Goal: Information Seeking & Learning: Check status

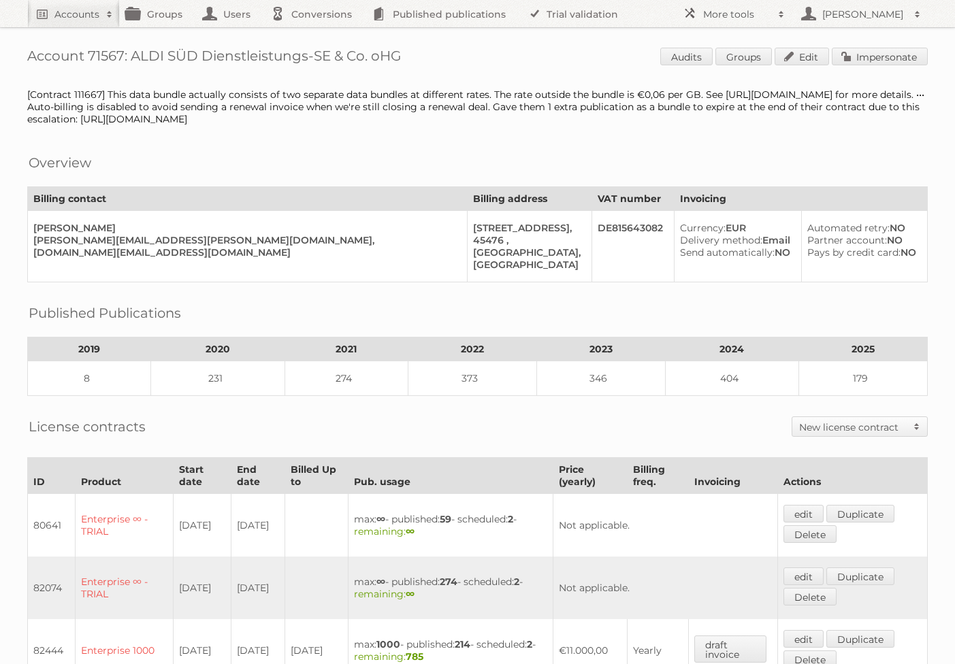
scroll to position [899, 0]
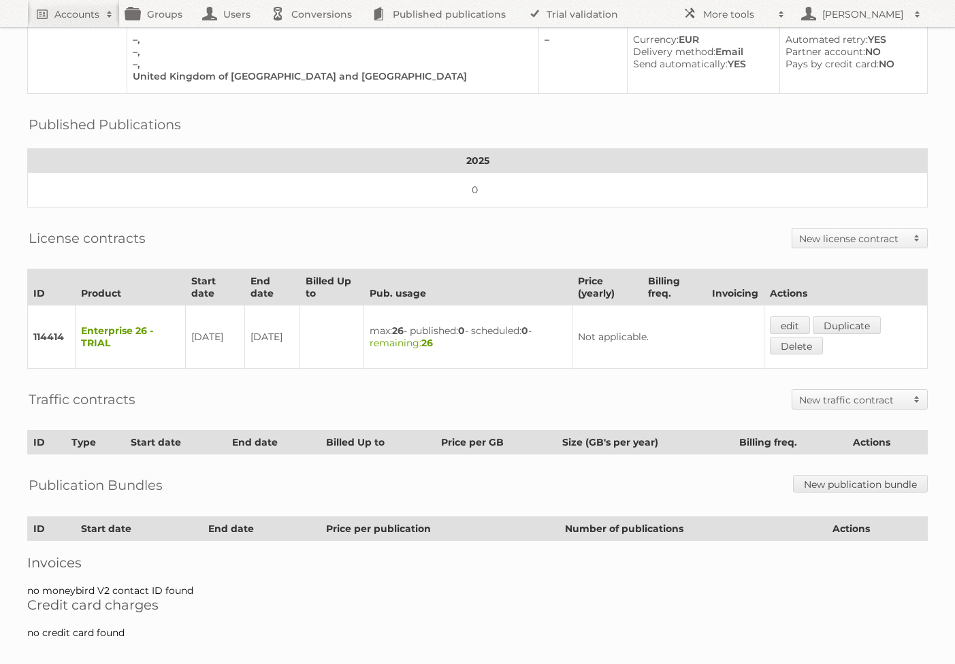
scroll to position [130, 0]
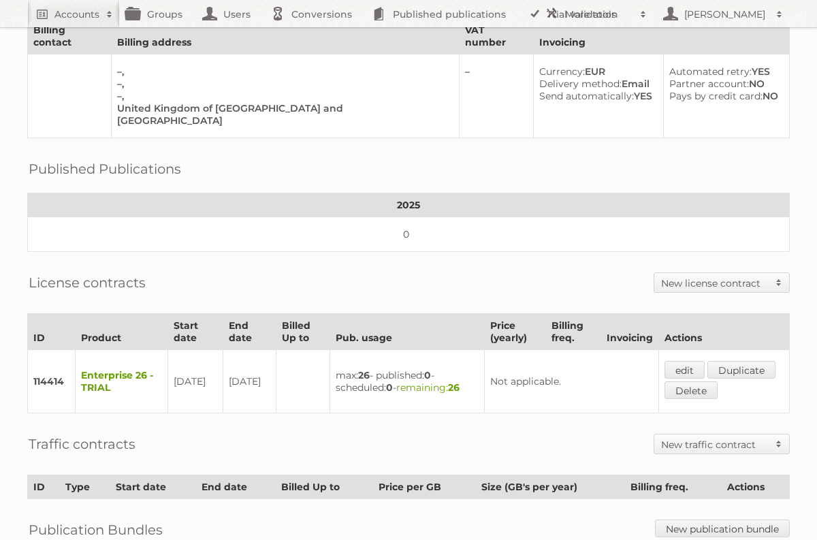
scroll to position [112, 0]
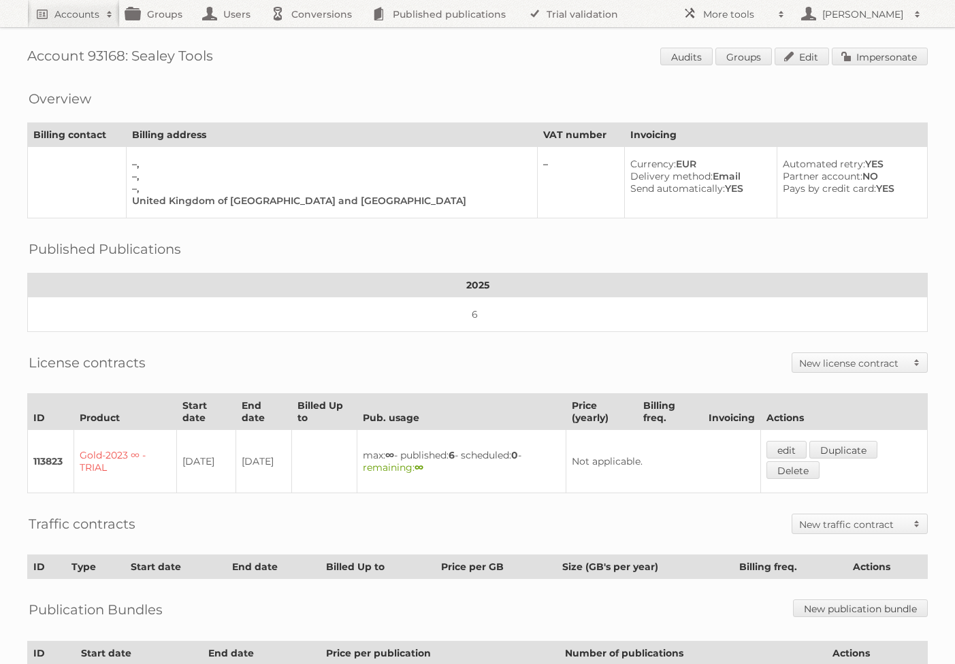
scroll to position [130, 0]
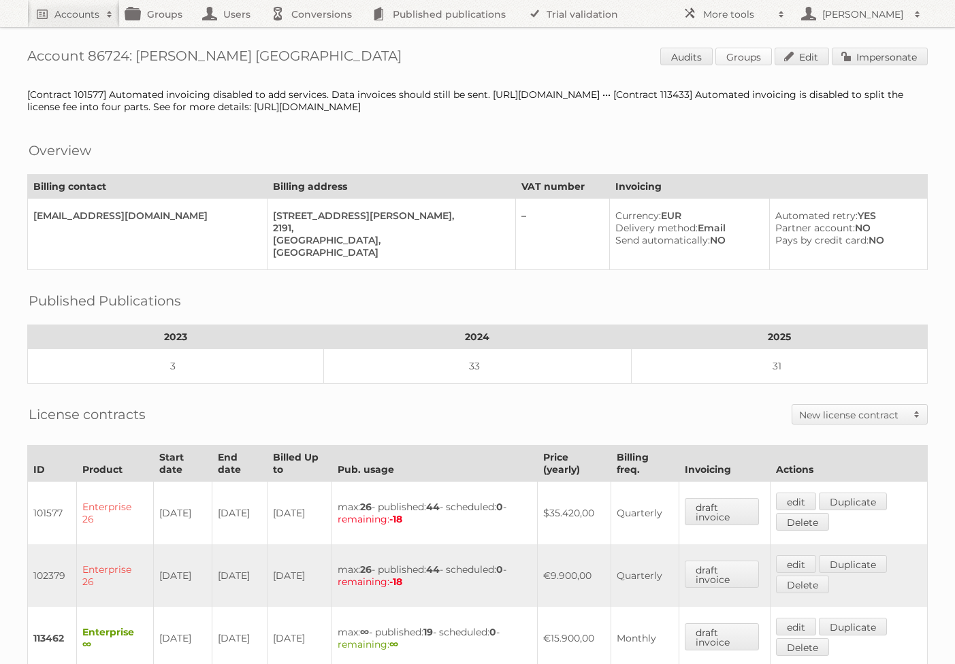
click at [754, 59] on link "Groups" at bounding box center [743, 57] width 56 height 18
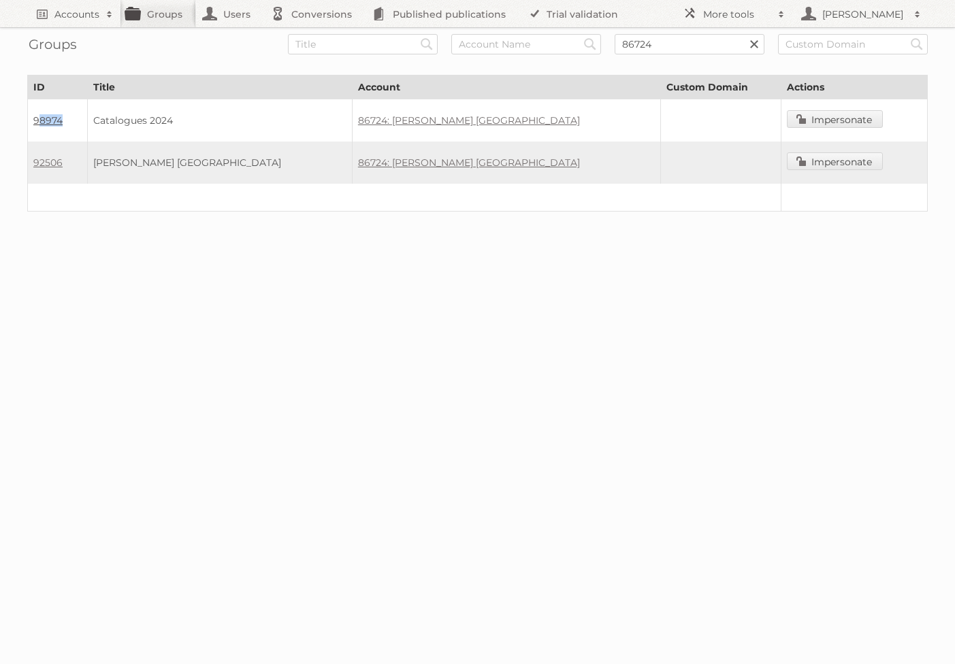
drag, startPoint x: 79, startPoint y: 121, endPoint x: 36, endPoint y: 120, distance: 42.9
click at [36, 120] on td "98974" at bounding box center [58, 120] width 60 height 43
click at [119, 240] on div at bounding box center [477, 252] width 955 height 27
drag, startPoint x: 69, startPoint y: 163, endPoint x: 30, endPoint y: 162, distance: 38.8
click at [30, 162] on td "92506" at bounding box center [58, 163] width 60 height 42
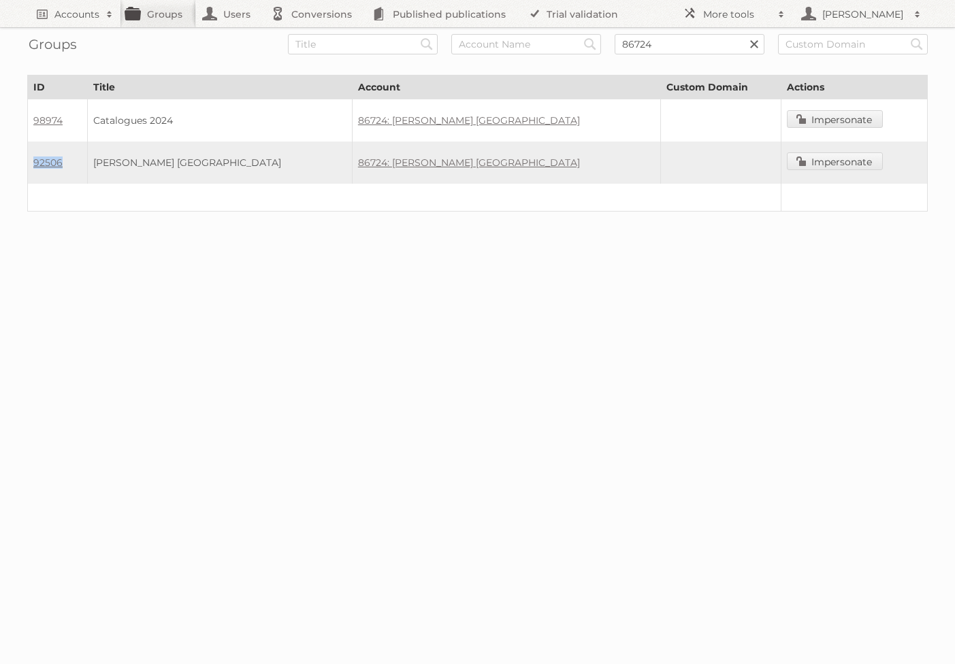
copy link "92506"
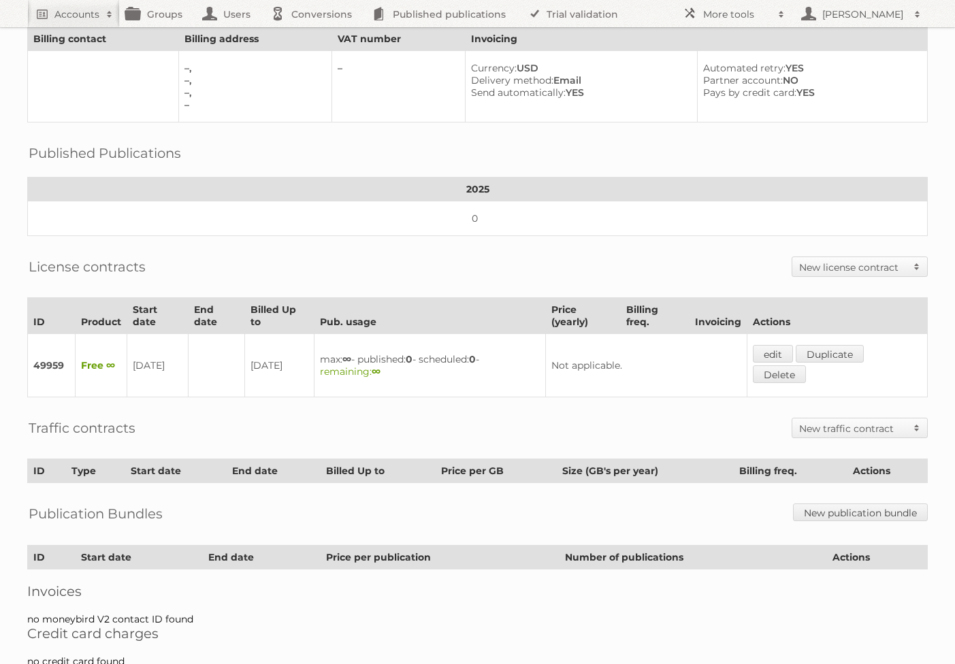
scroll to position [130, 0]
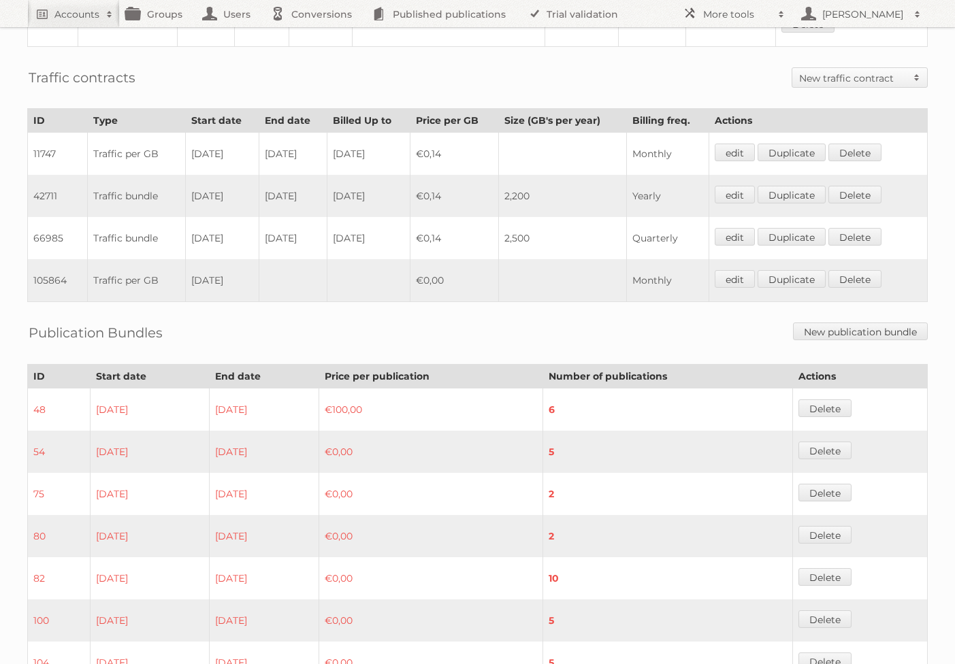
scroll to position [1114, 0]
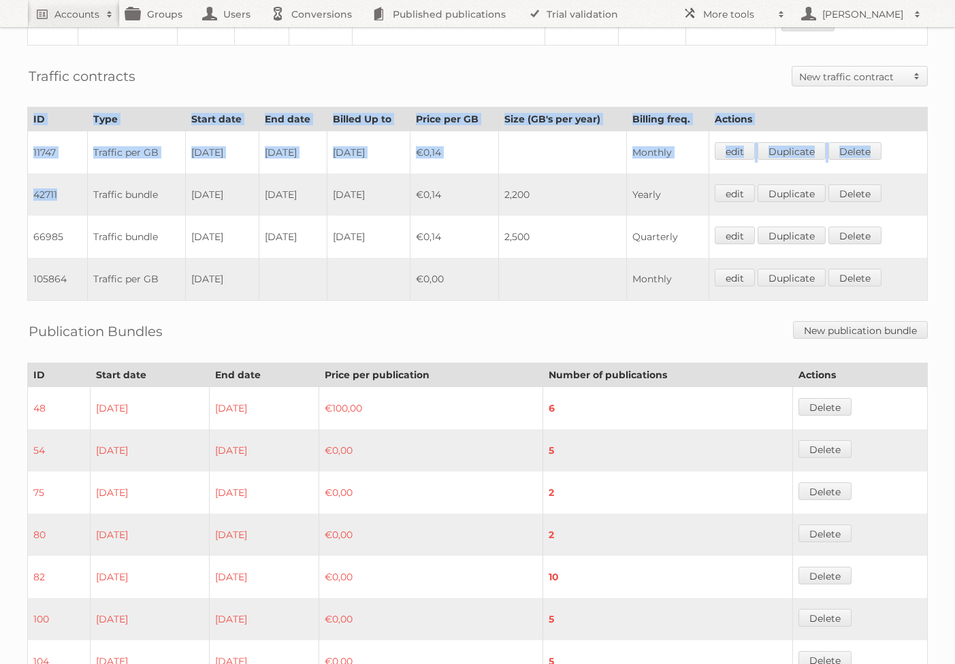
drag, startPoint x: 63, startPoint y: 194, endPoint x: 16, endPoint y: 191, distance: 46.4
click at [67, 187] on td "42711" at bounding box center [58, 195] width 60 height 42
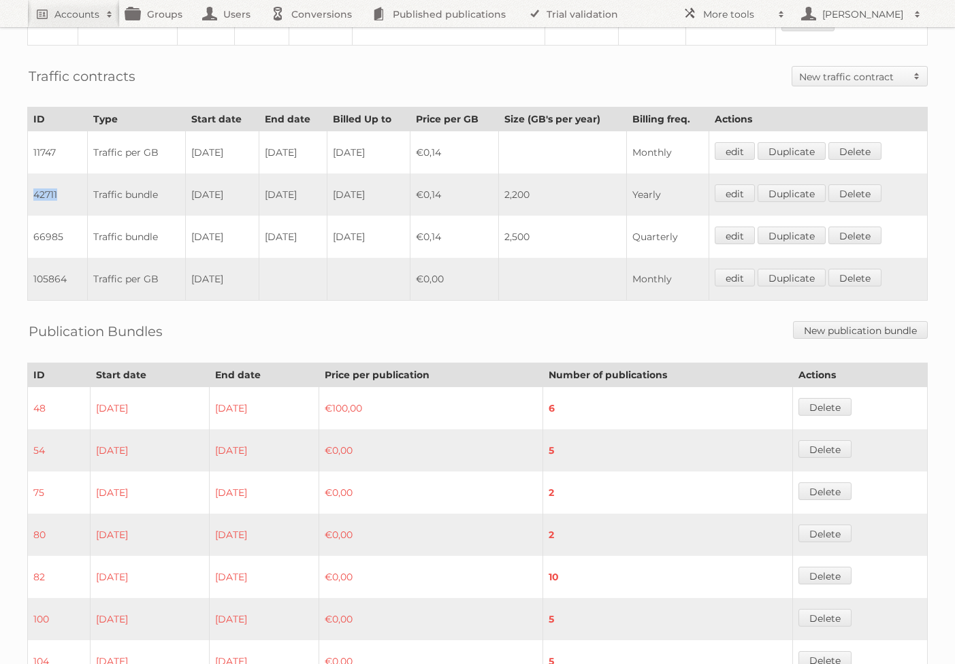
drag, startPoint x: 57, startPoint y: 190, endPoint x: 35, endPoint y: 189, distance: 22.5
click at [35, 189] on td "42711" at bounding box center [58, 195] width 60 height 42
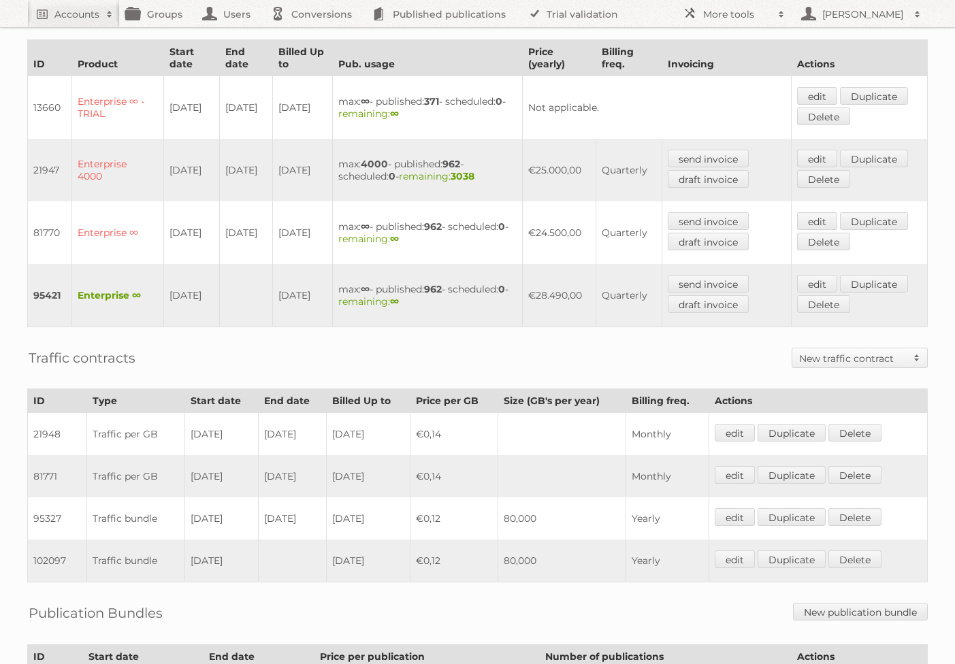
scroll to position [619, 0]
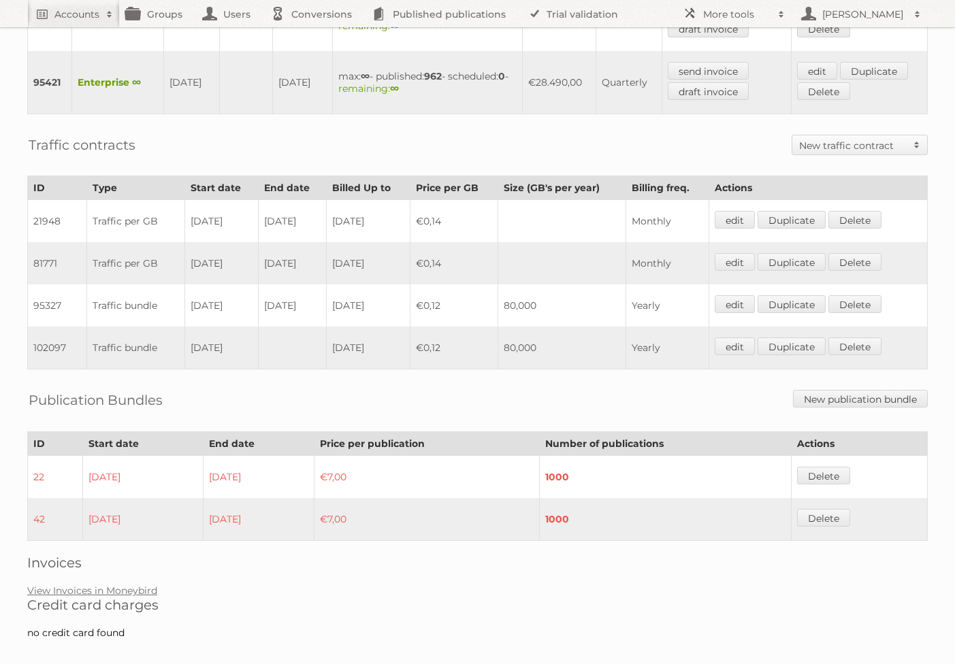
drag, startPoint x: 320, startPoint y: 293, endPoint x: 146, endPoint y: 277, distance: 175.0
click at [146, 285] on tr "95327 Traffic bundle [DATE] [DATE] [DATE] €0,12 80,000 Yearly edit Duplicate [G…" at bounding box center [478, 306] width 900 height 42
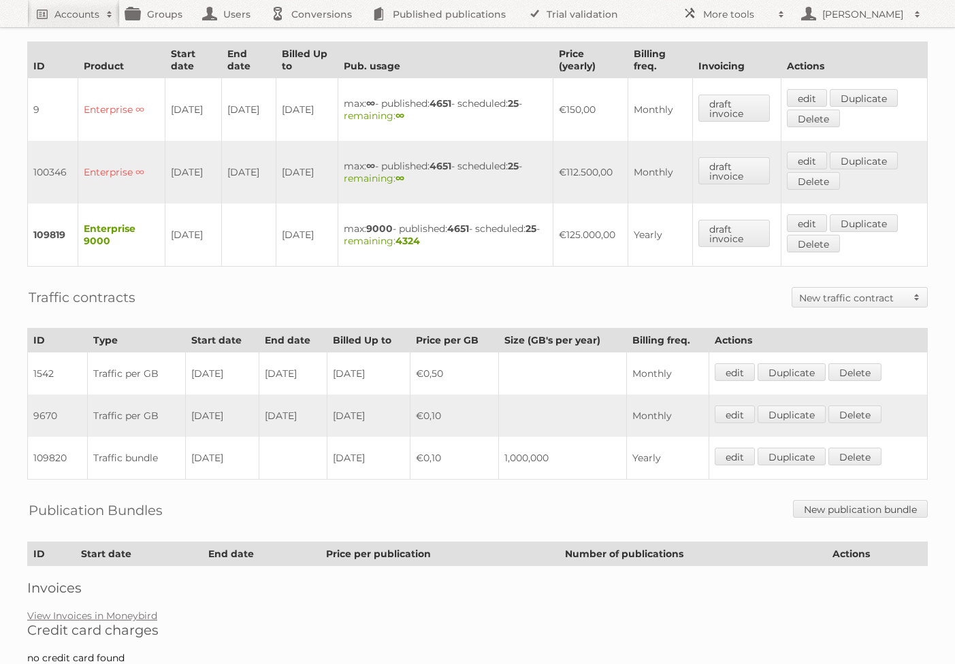
scroll to position [442, 0]
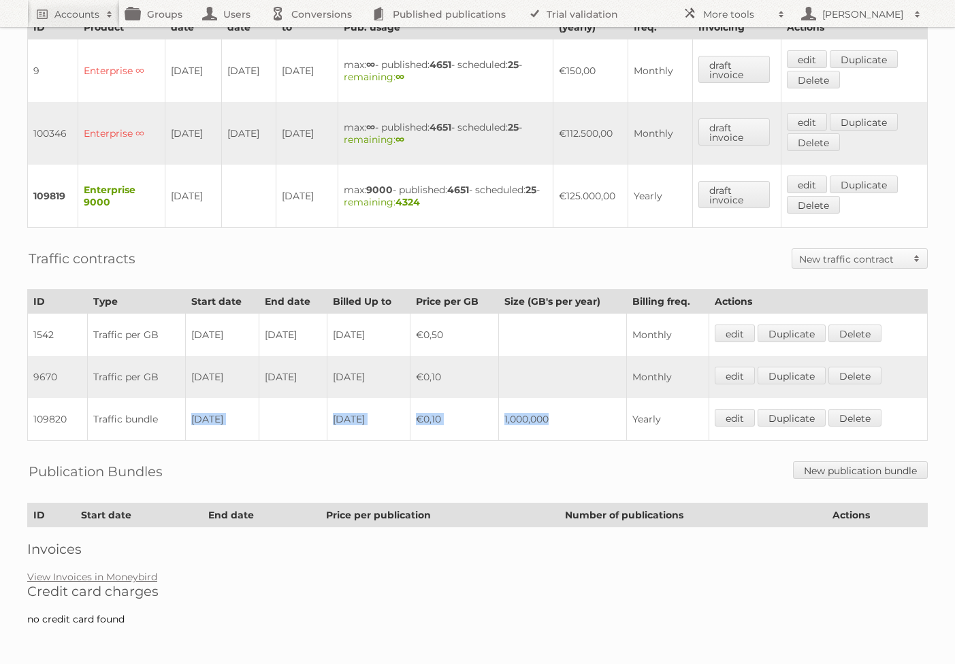
drag, startPoint x: 565, startPoint y: 417, endPoint x: 227, endPoint y: 409, distance: 338.4
click at [227, 409] on tr "109820 Traffic bundle 01-01-2024 2025-12-31 €0,10 1,000,000 Yearly edit Duplica…" at bounding box center [478, 419] width 900 height 43
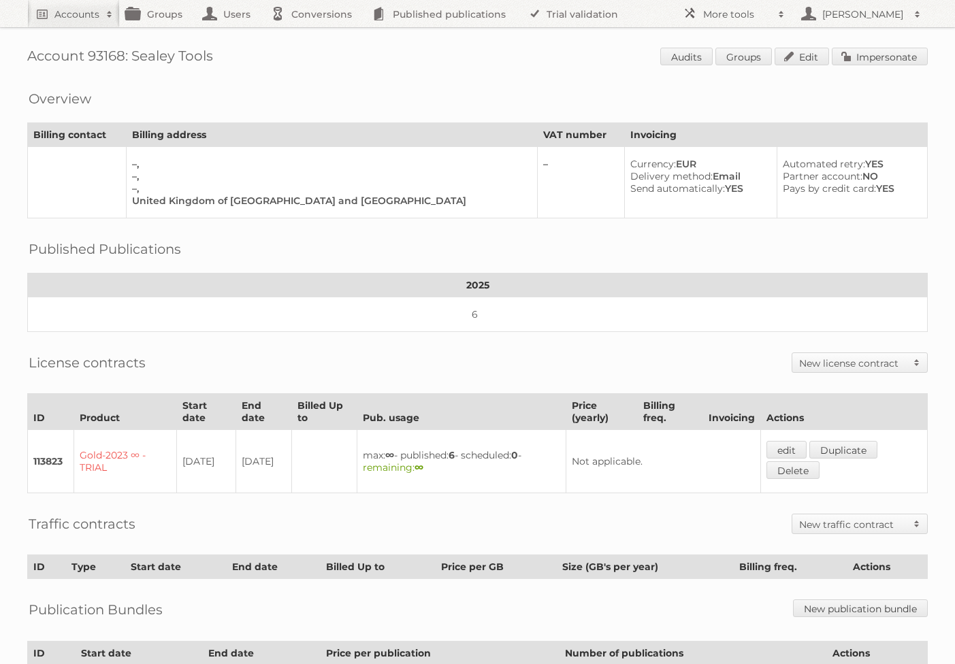
scroll to position [130, 0]
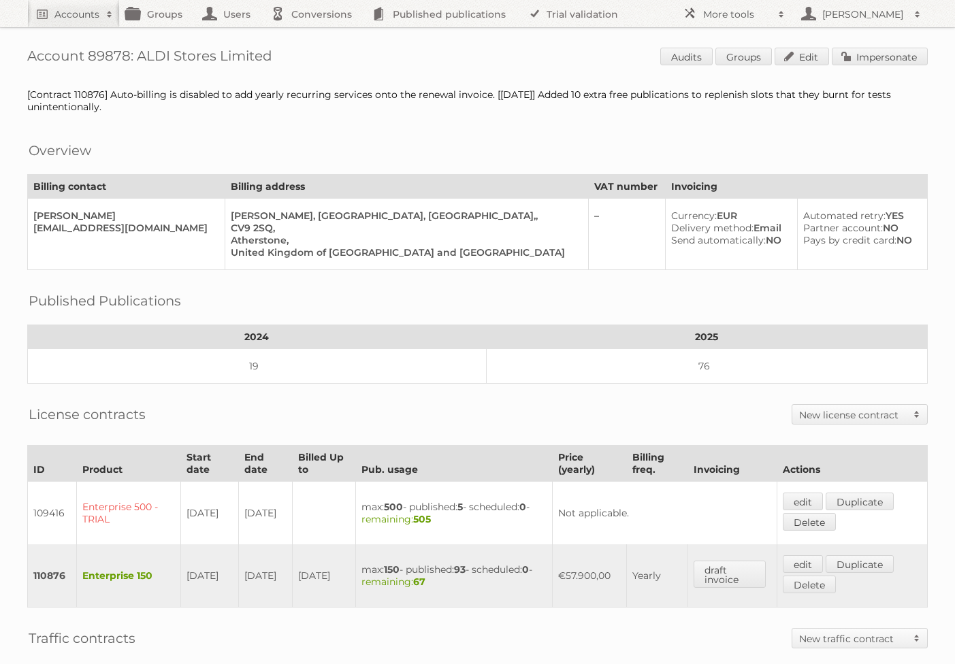
scroll to position [327, 0]
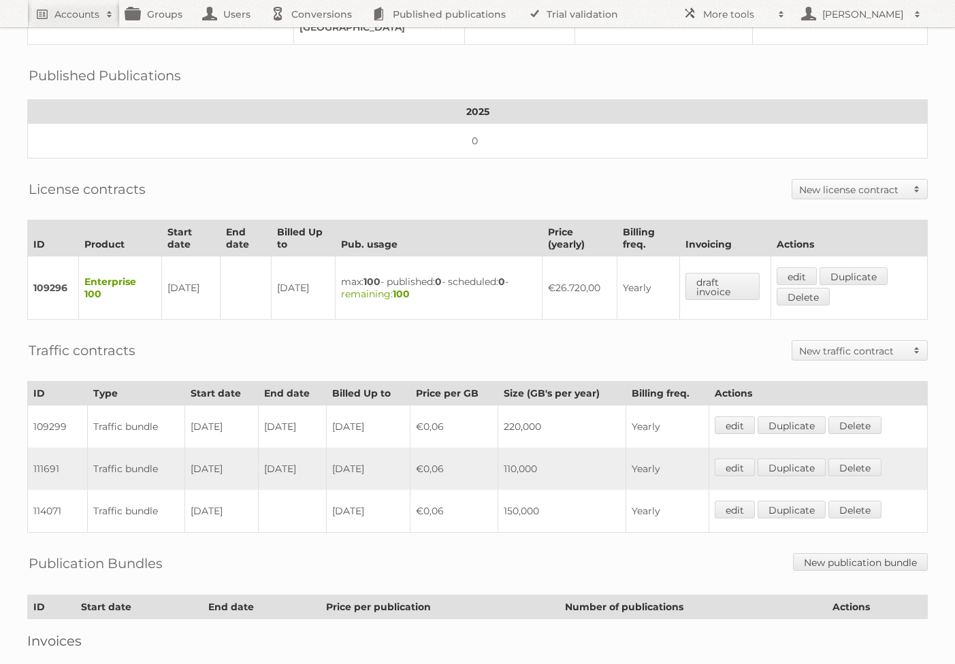
scroll to position [330, 0]
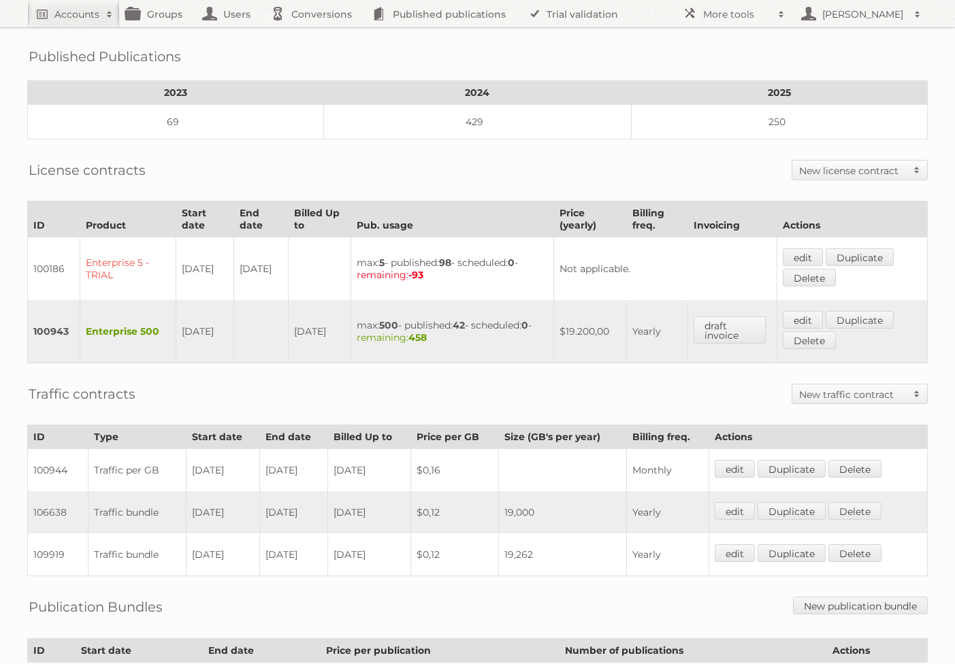
scroll to position [243, 0]
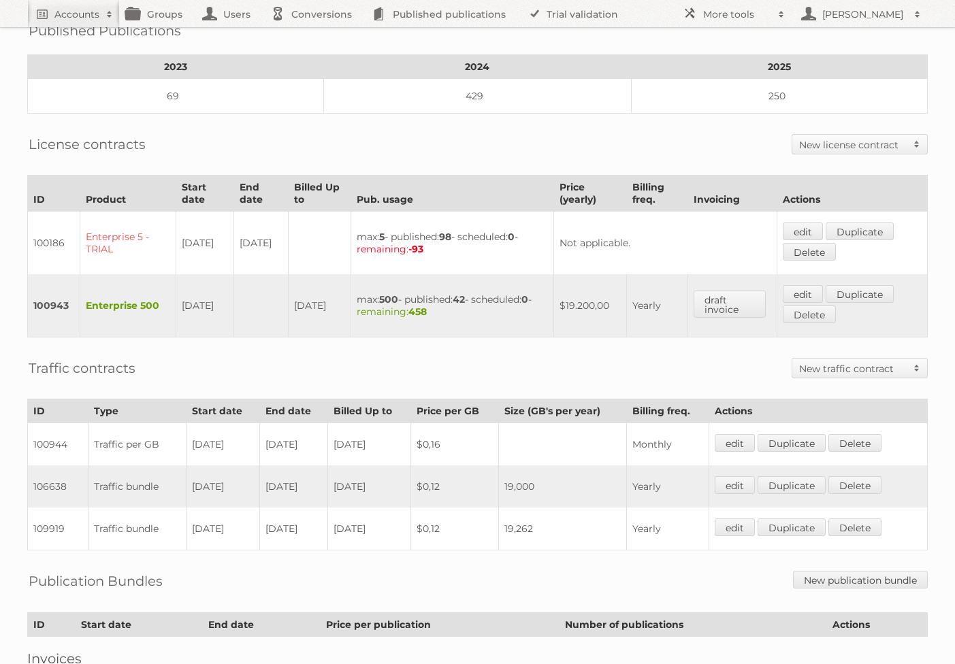
drag, startPoint x: 321, startPoint y: 493, endPoint x: 225, endPoint y: 455, distance: 103.0
click at [225, 455] on tbody "100944 Traffic per GB [DATE] [DATE] [DATE] $0,16 Monthly edit Duplicate [GEOGRA…" at bounding box center [478, 486] width 900 height 127
